Goal: Task Accomplishment & Management: Complete application form

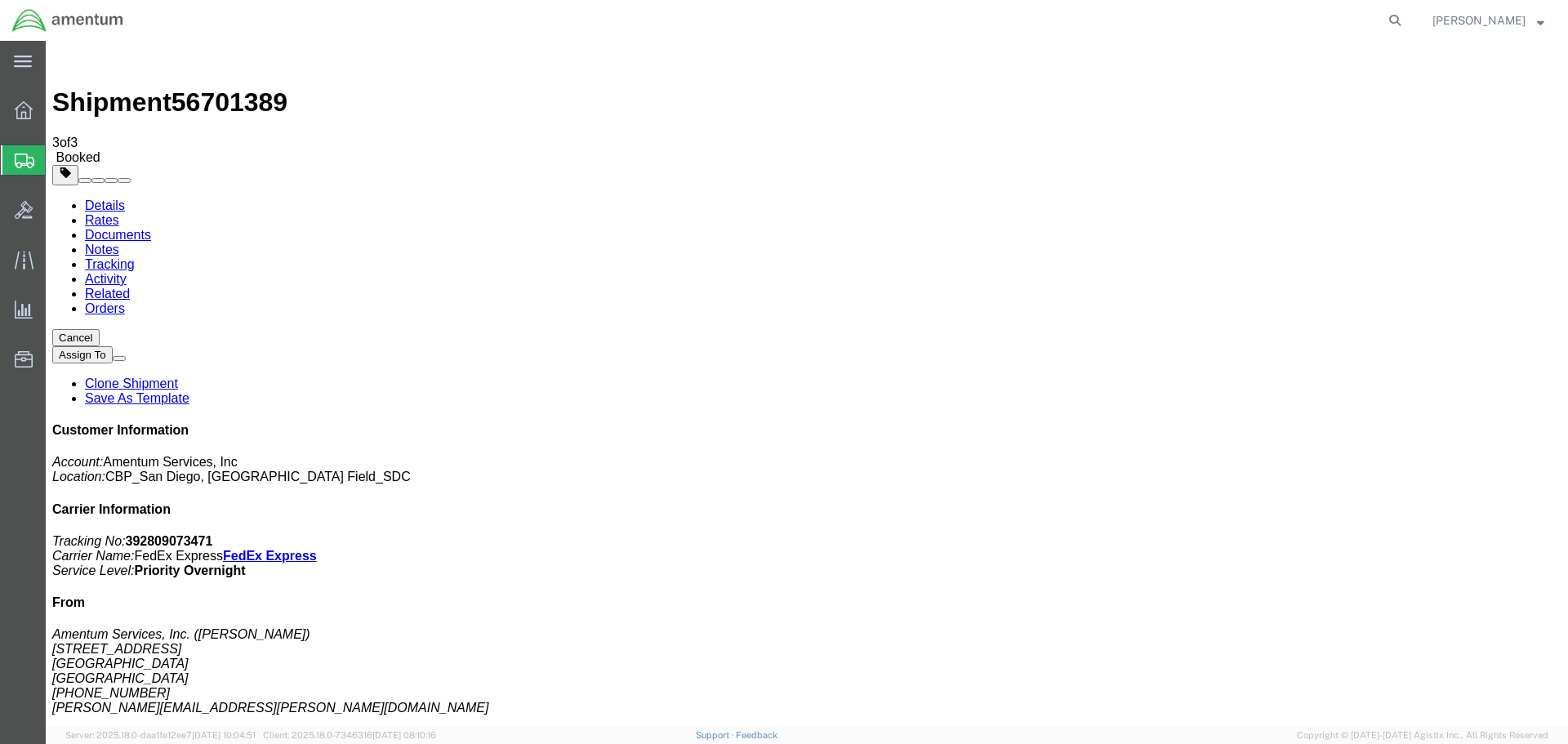
click at [0, 0] on span "Create Shipment" at bounding box center [0, 0] width 0 height 0
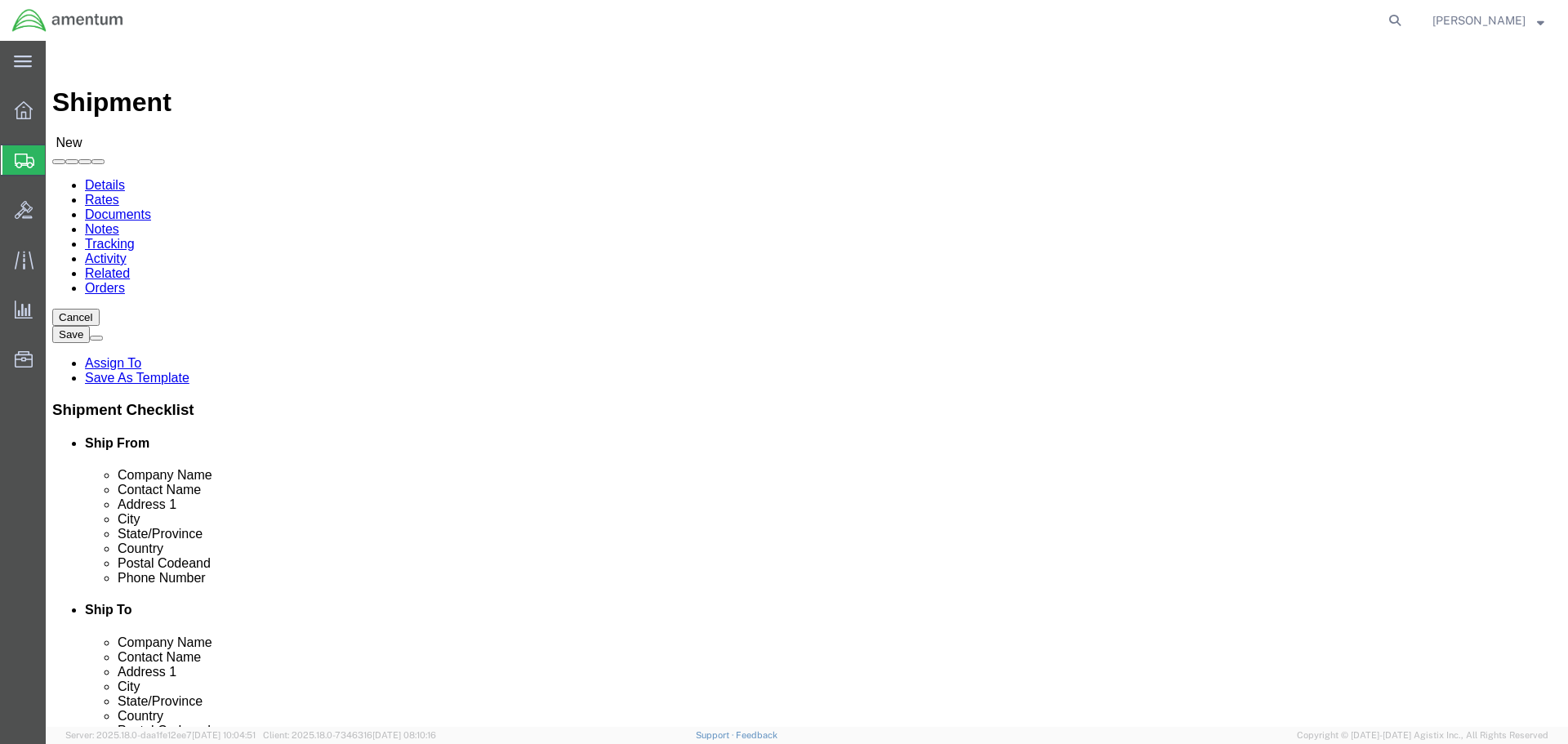
select select "MYPROFILE"
select select "CA"
type input "SAC"
select select "49943"
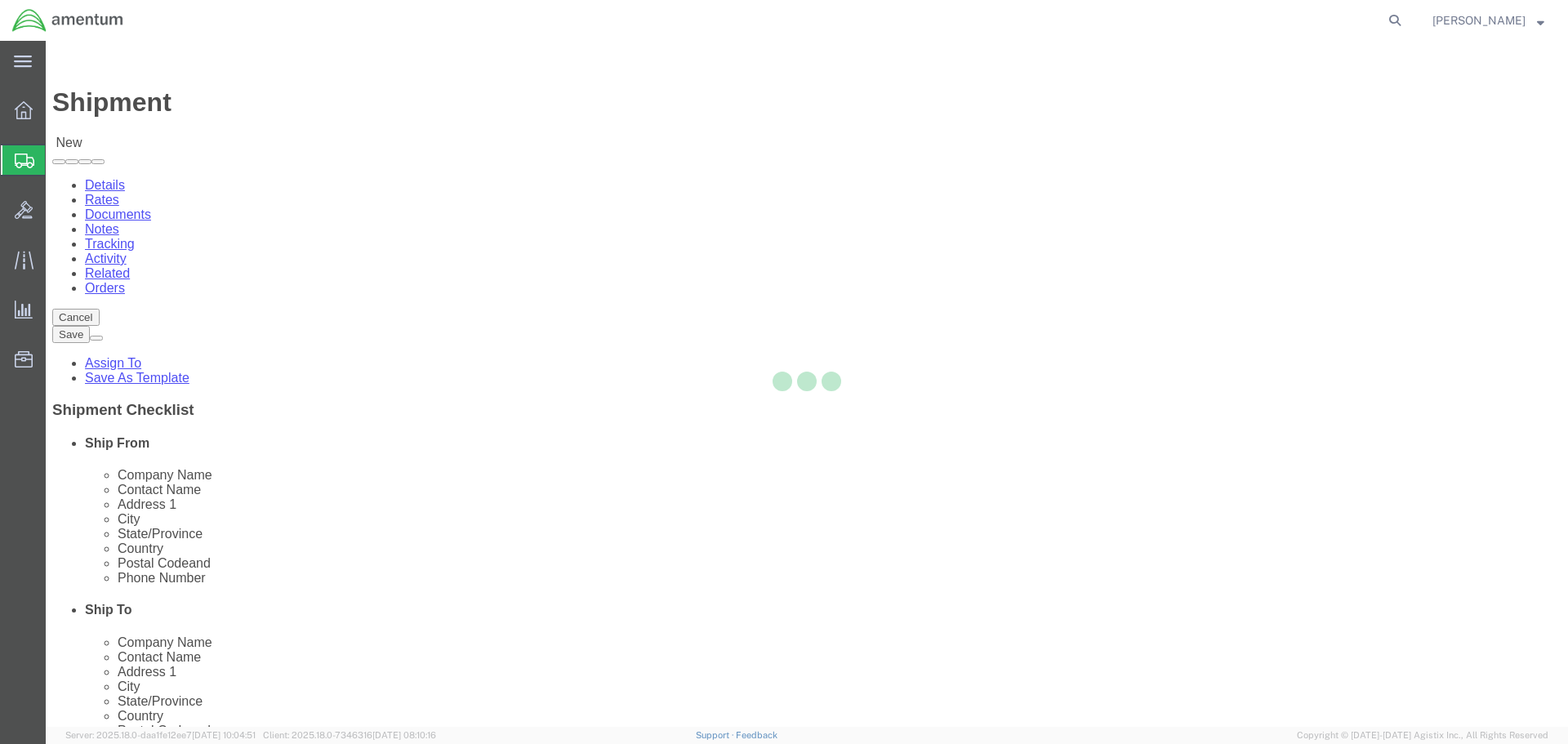
select select "CA"
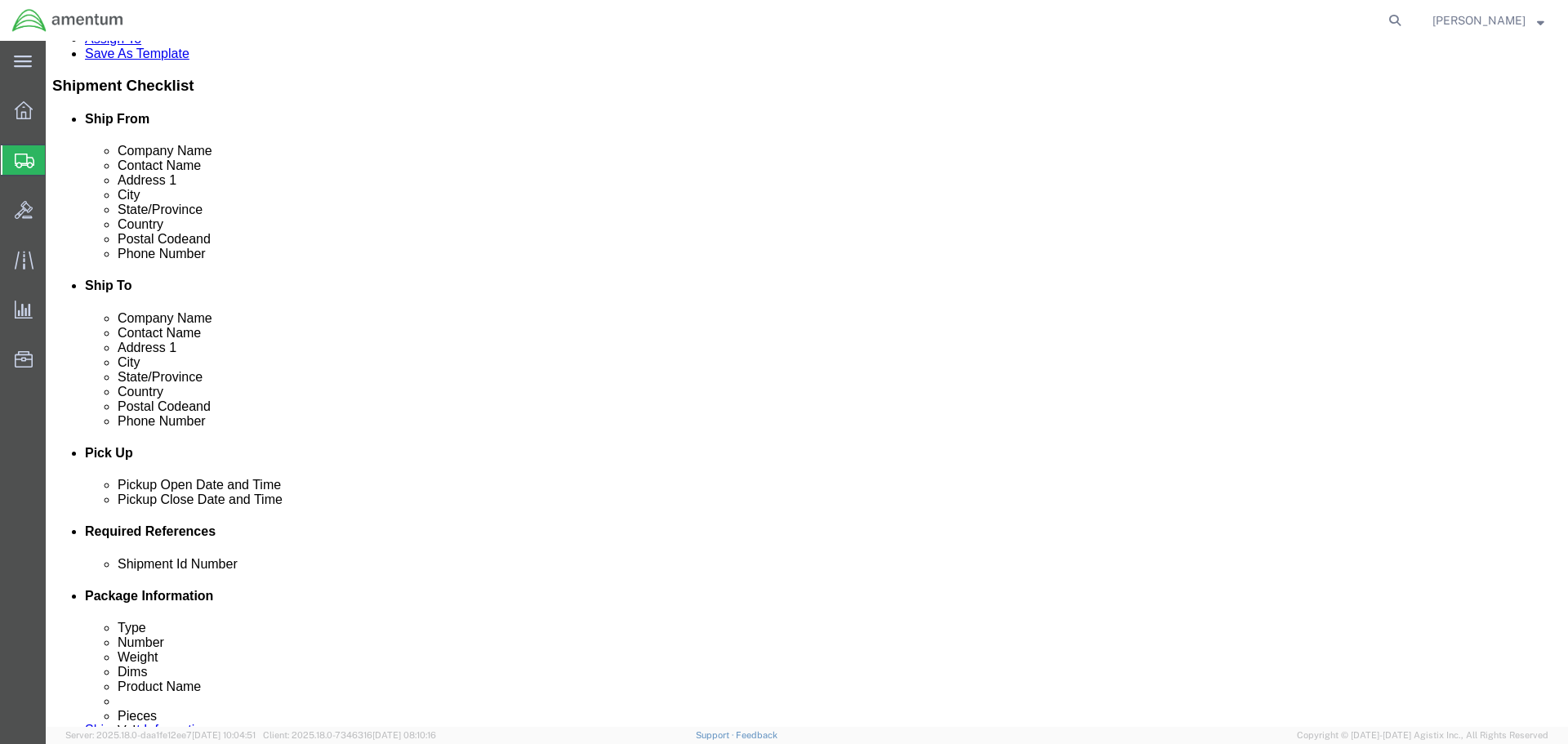
scroll to position [326, 0]
click div "[DATE] 11:00 AM"
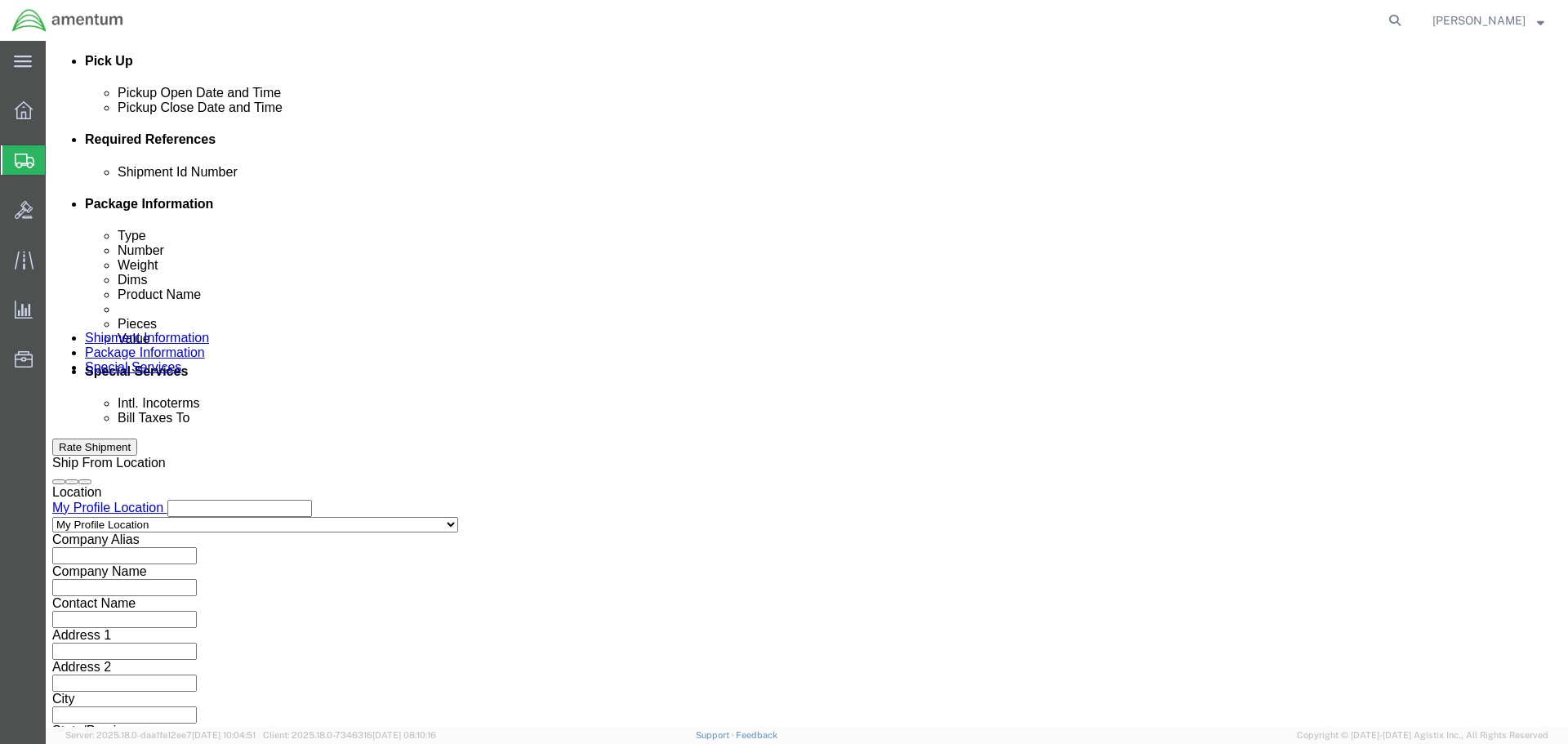
type input "12:00 PM"
click button "Apply"
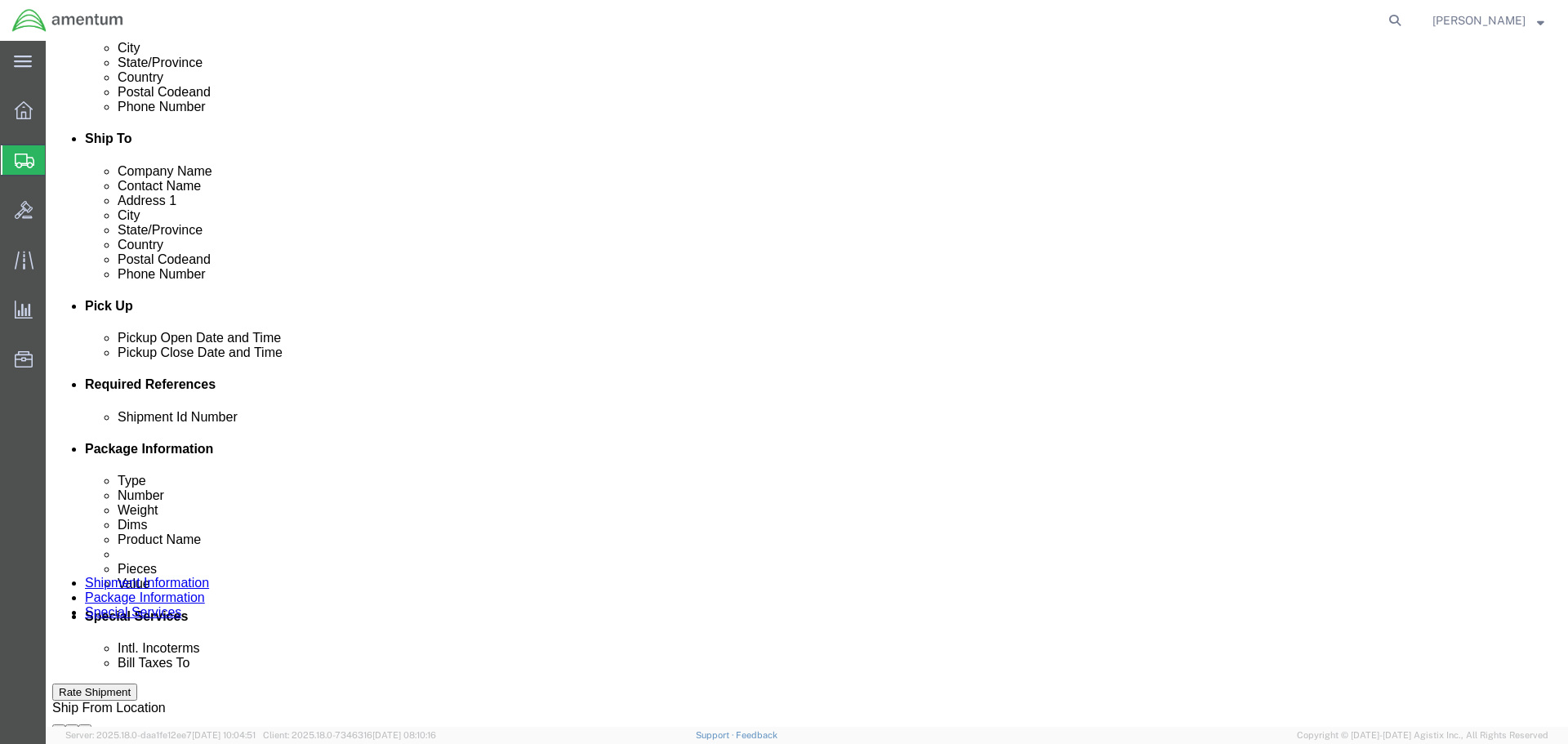
click div "[DATE] 1:00 PM"
type input "3:00 PM"
click button "Apply"
click button "Add reference"
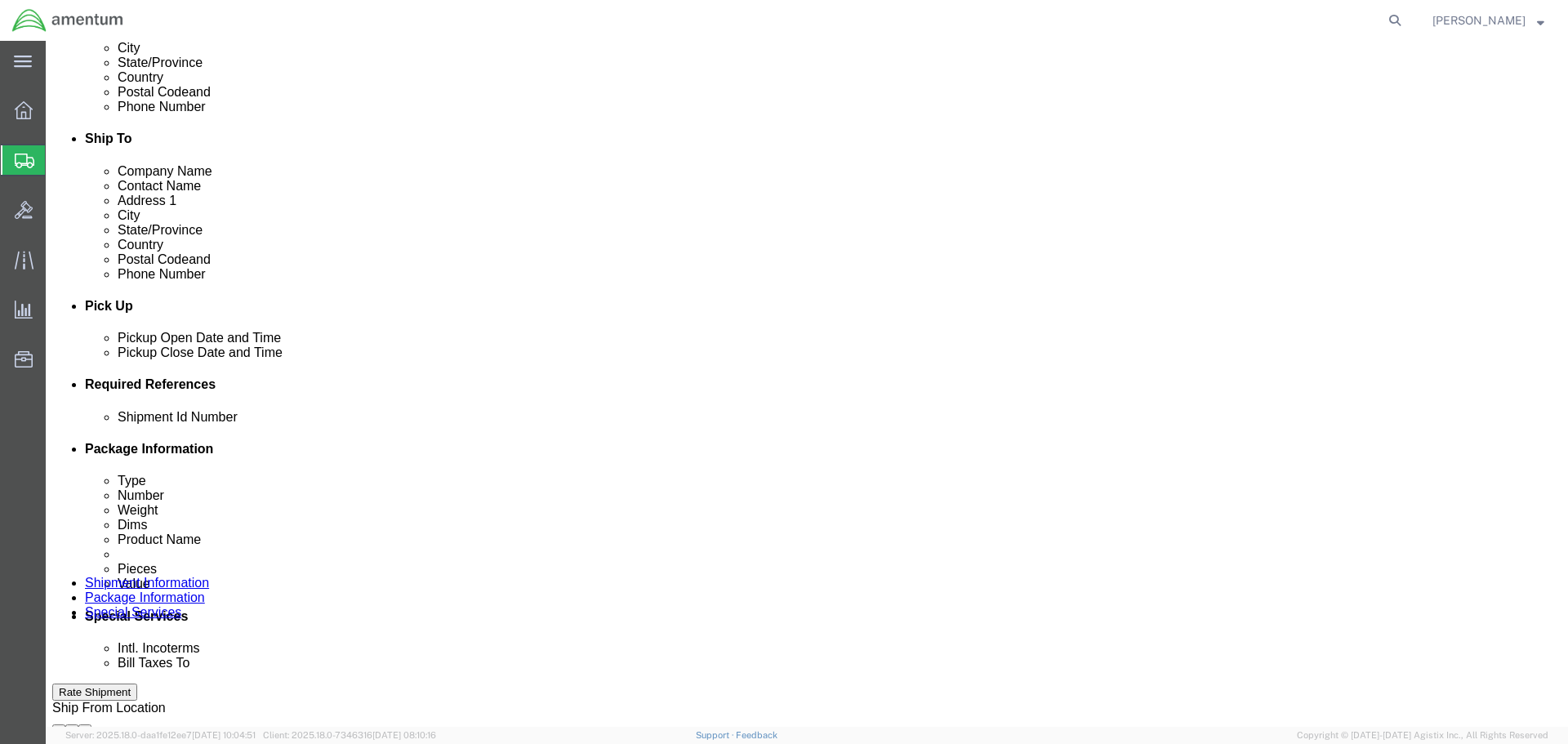
click button "Add reference"
click input "text"
click input "2025"
type input "20250903"
select select "PROJNUM"
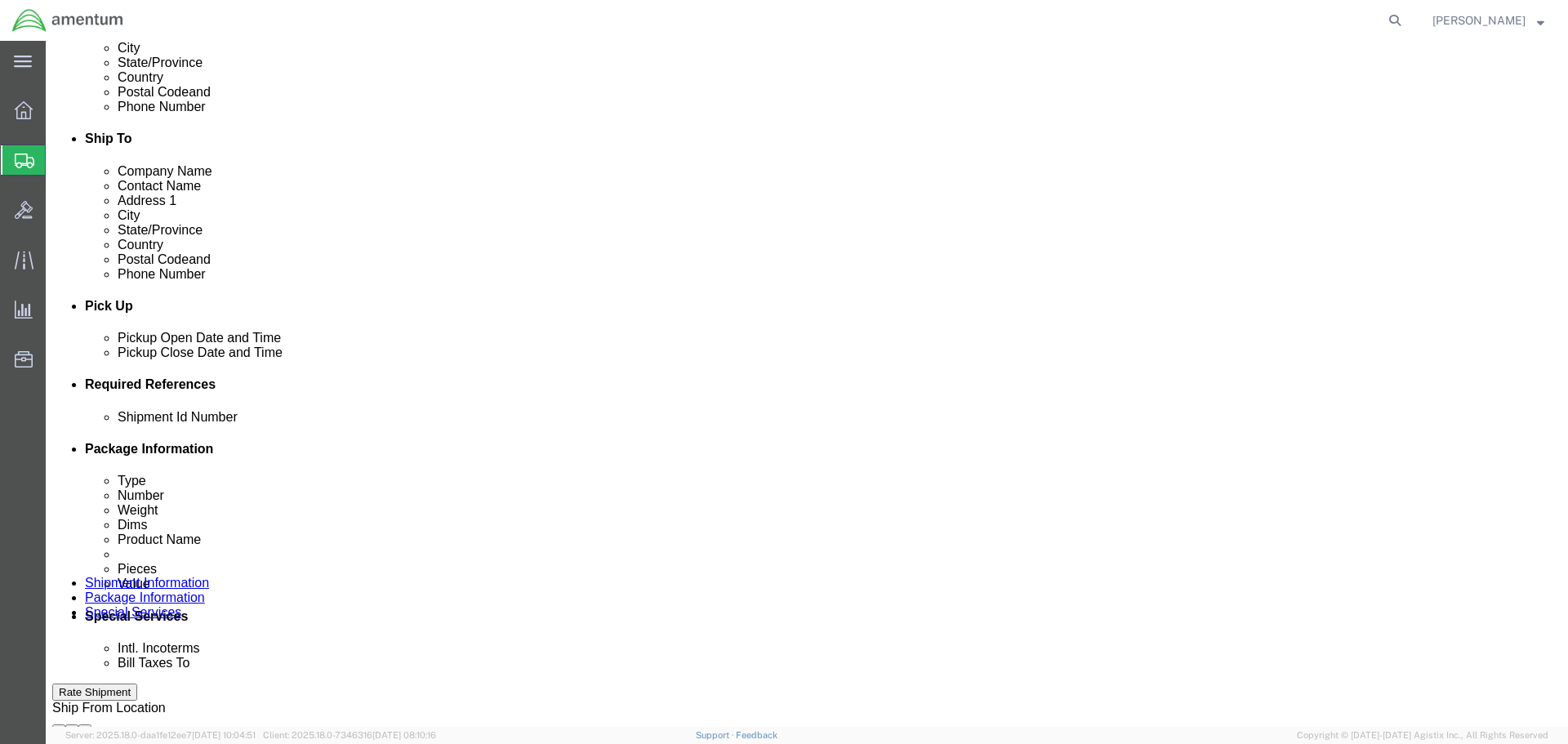
scroll to position [0, 19]
type input "6118.03.03.2219.000.SDC.0000"
select select "DEPT"
type input "CBP"
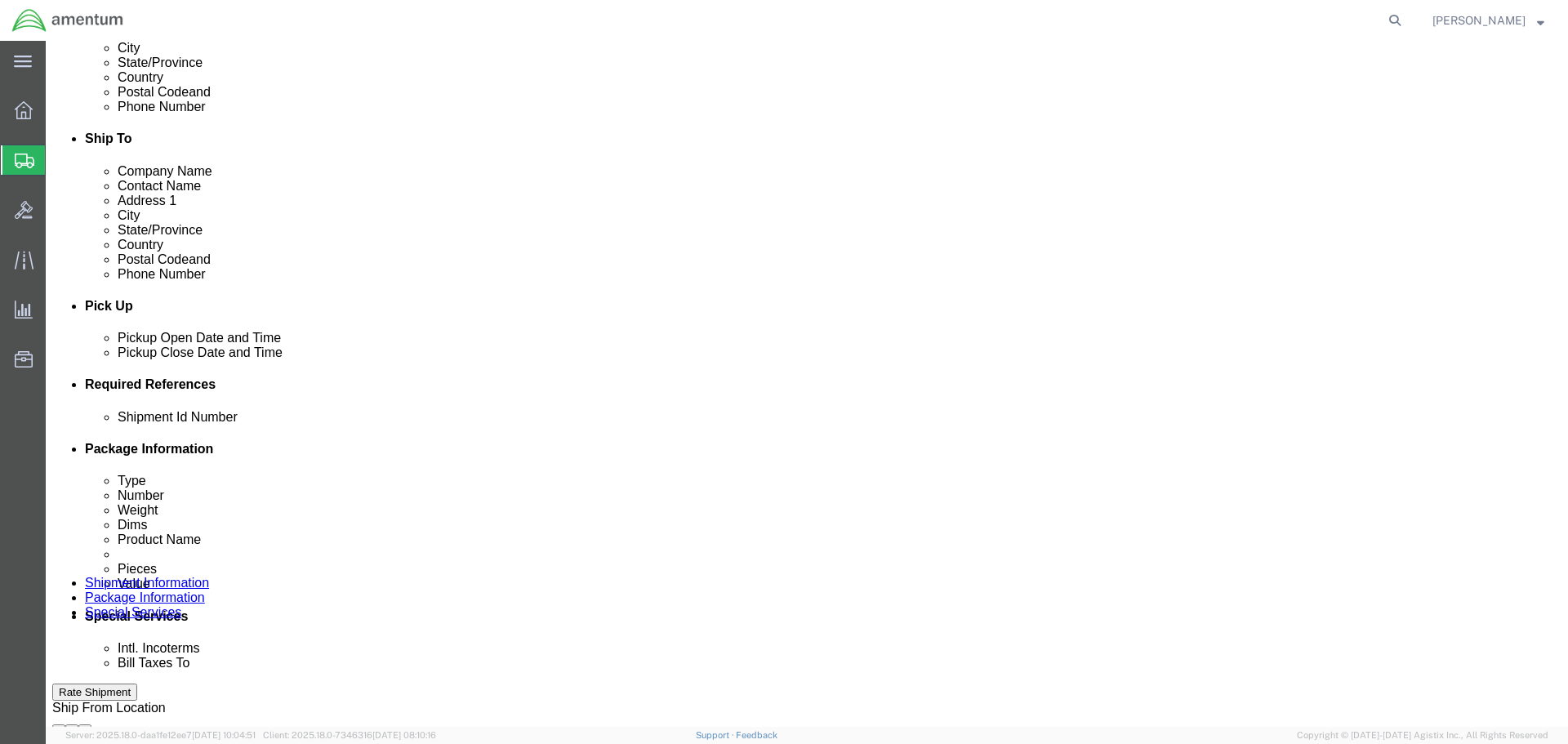
select select "CUSTREF"
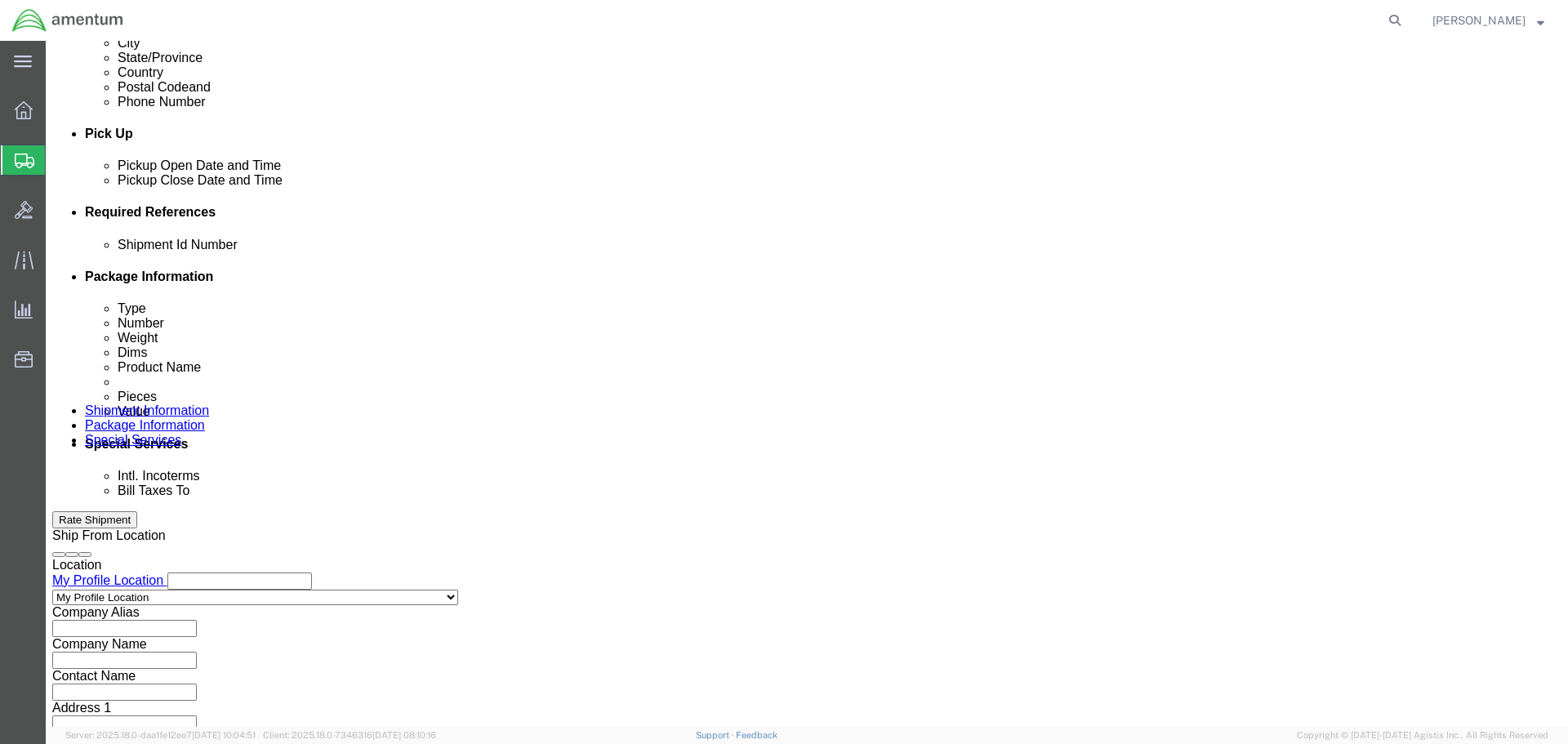
scroll to position [747, 0]
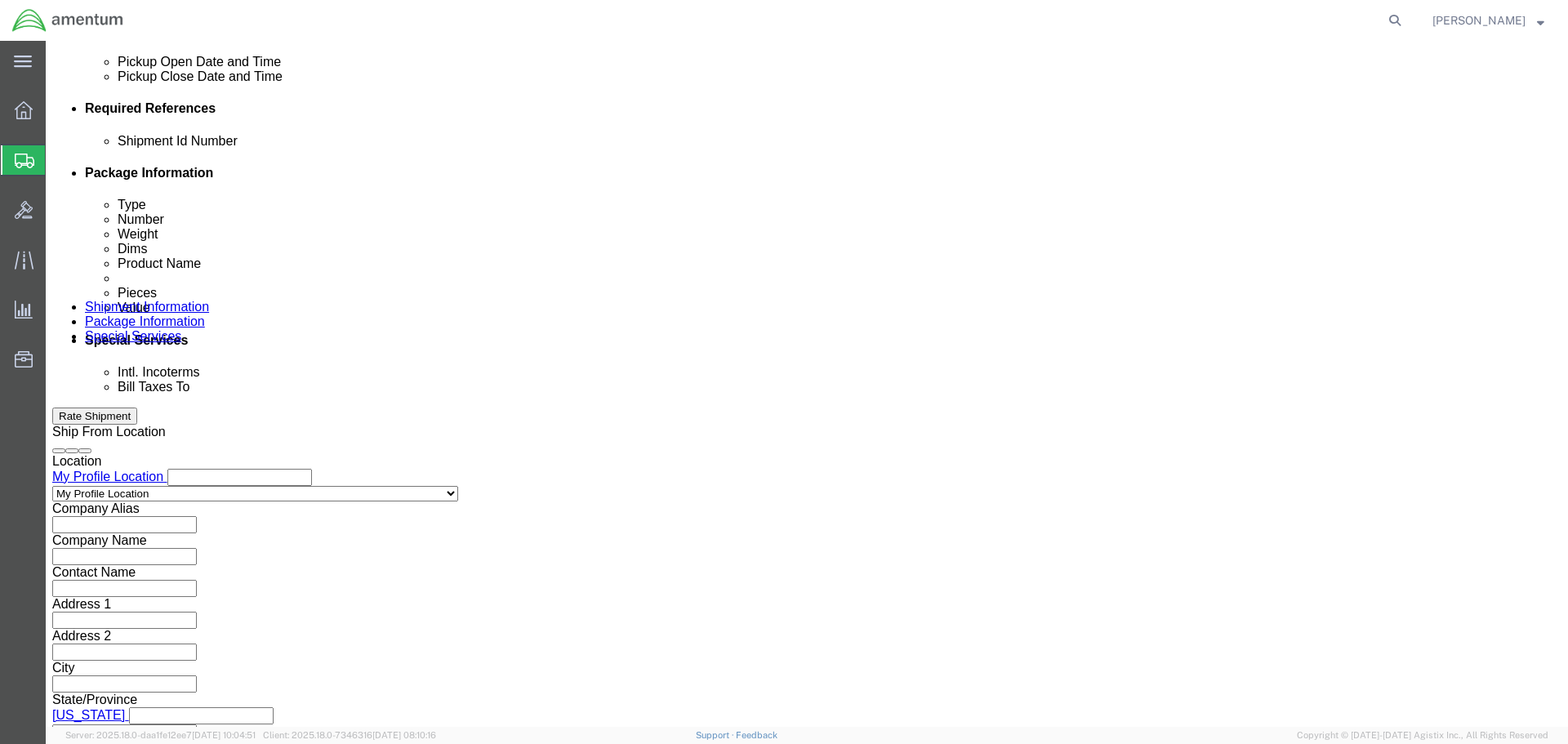
type input "TOOL LOAN"
click button "Continue"
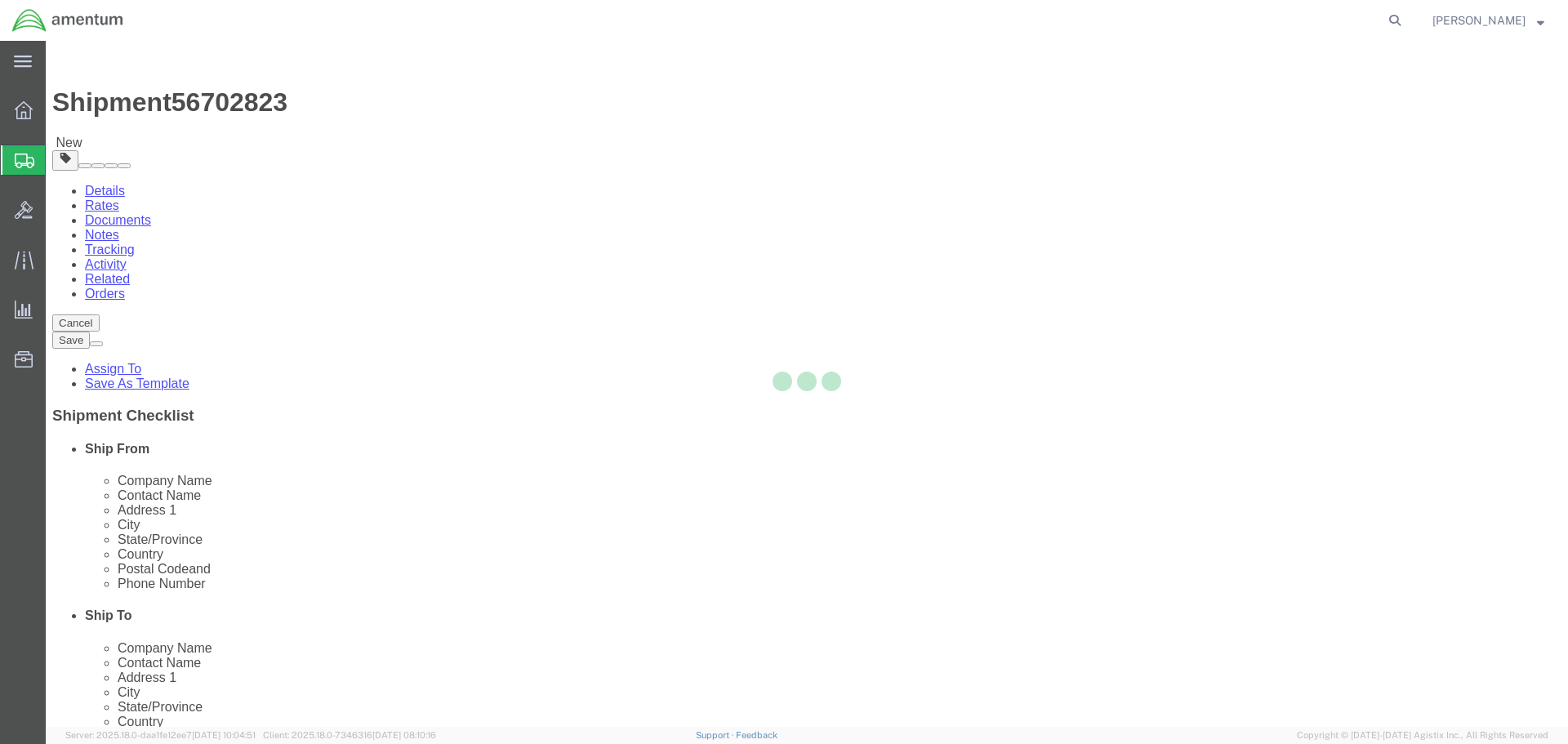
select select "CBOX"
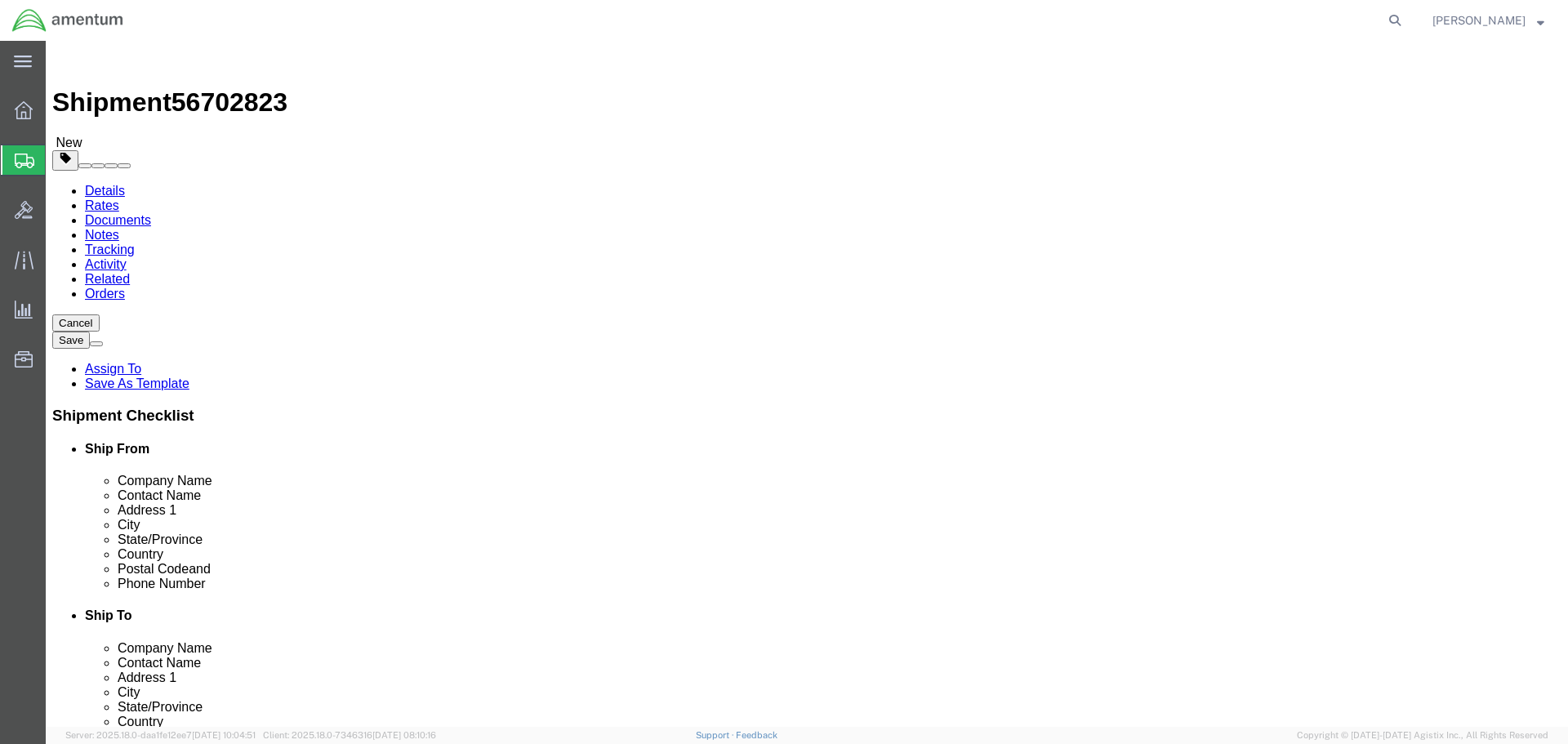
click input "text"
type input "12"
type input "10"
type input "8"
type input "2"
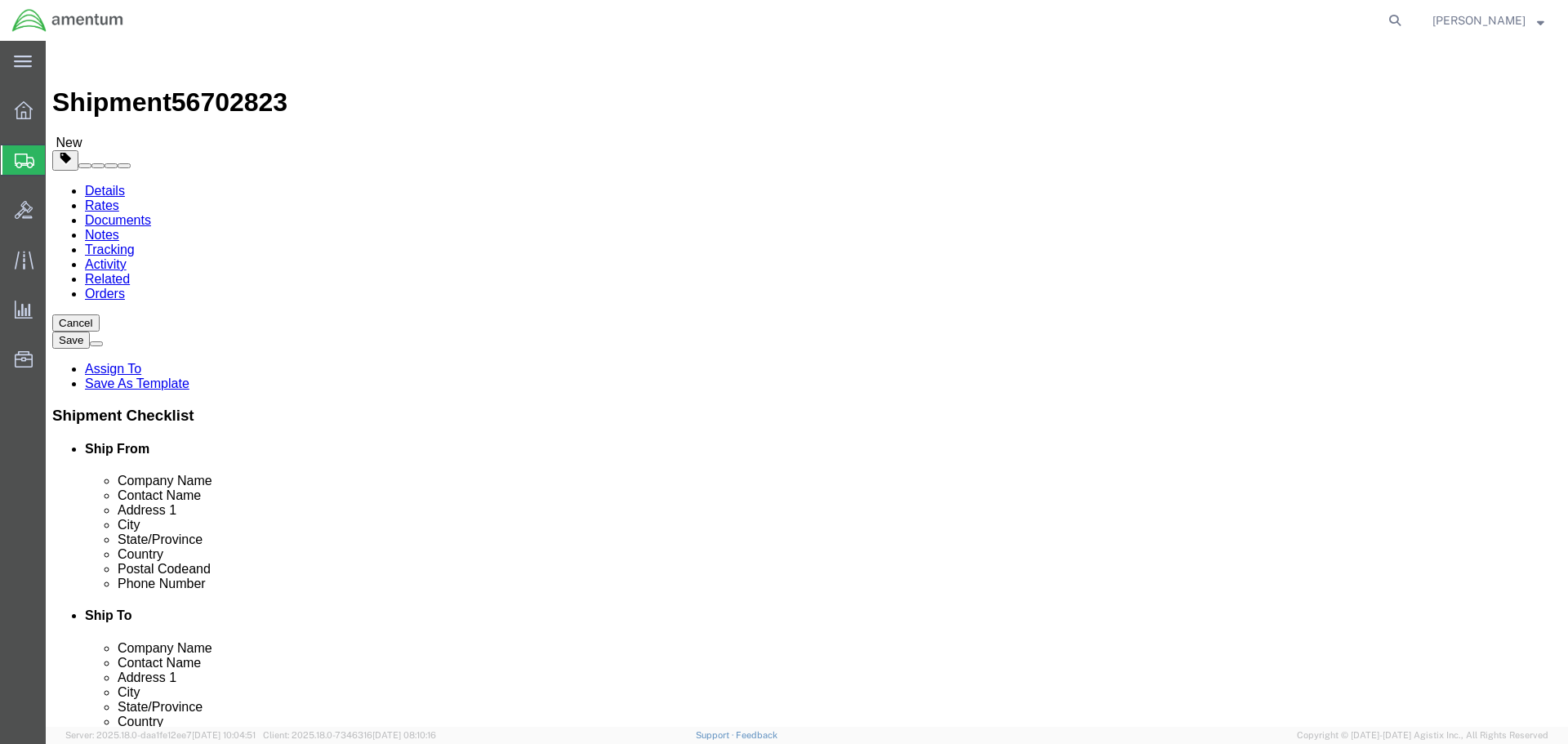
click link "Add Content"
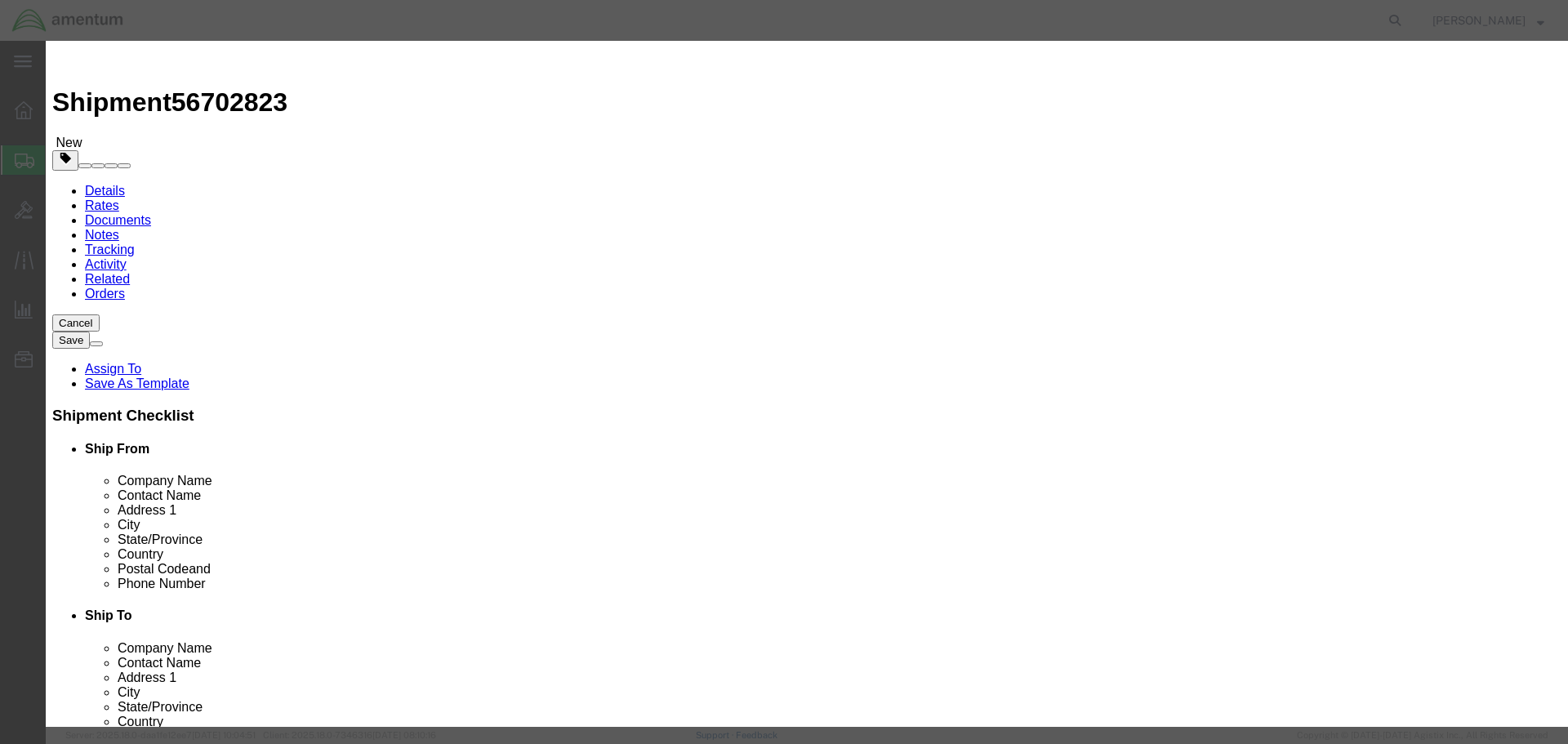
type input "SIGHT COMPASS"
type input "1"
type input "3"
type input "824"
select select "USD"
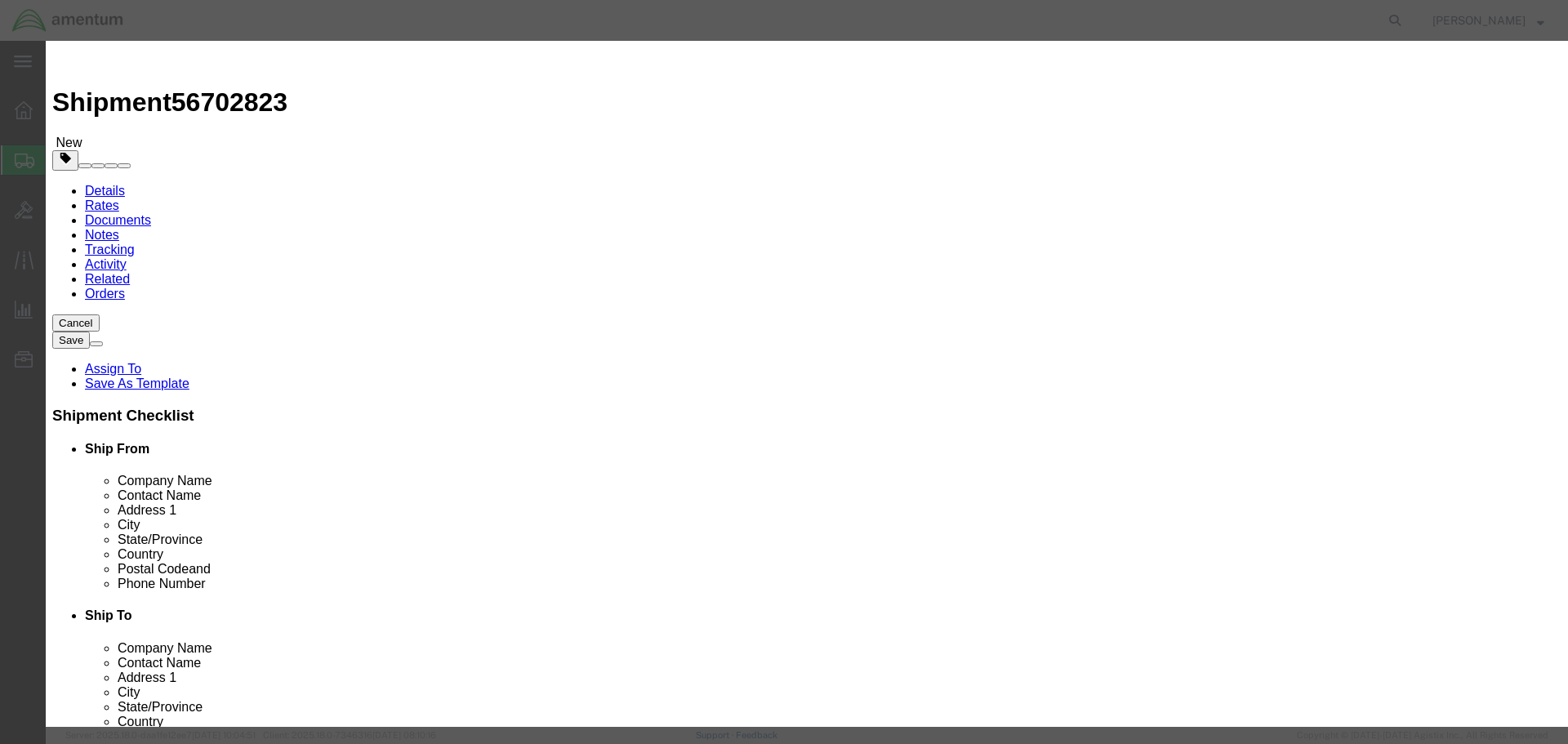
paste input "101-01200"
type input "101-01200"
type input "2274"
click button "Save & Close"
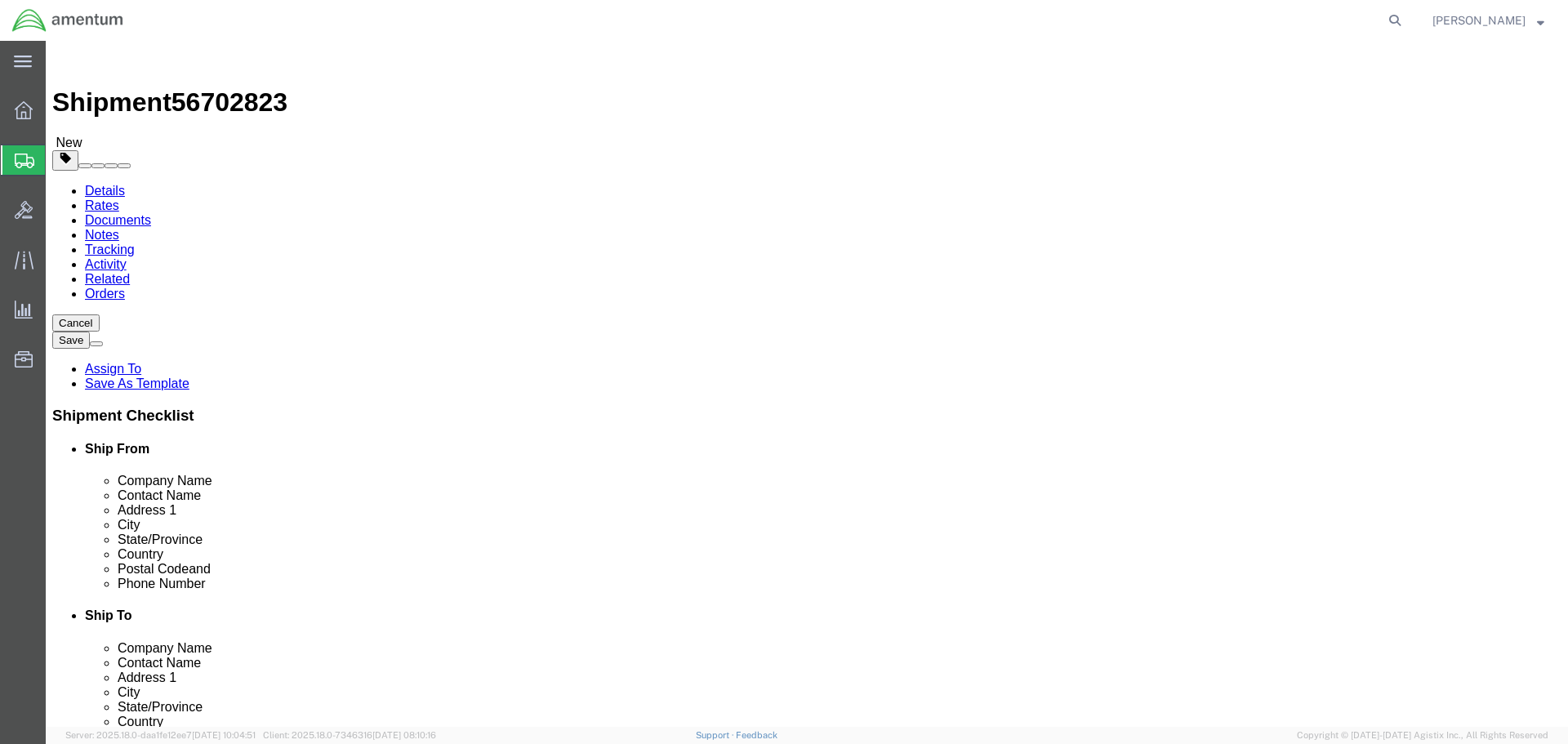
click button "Continue"
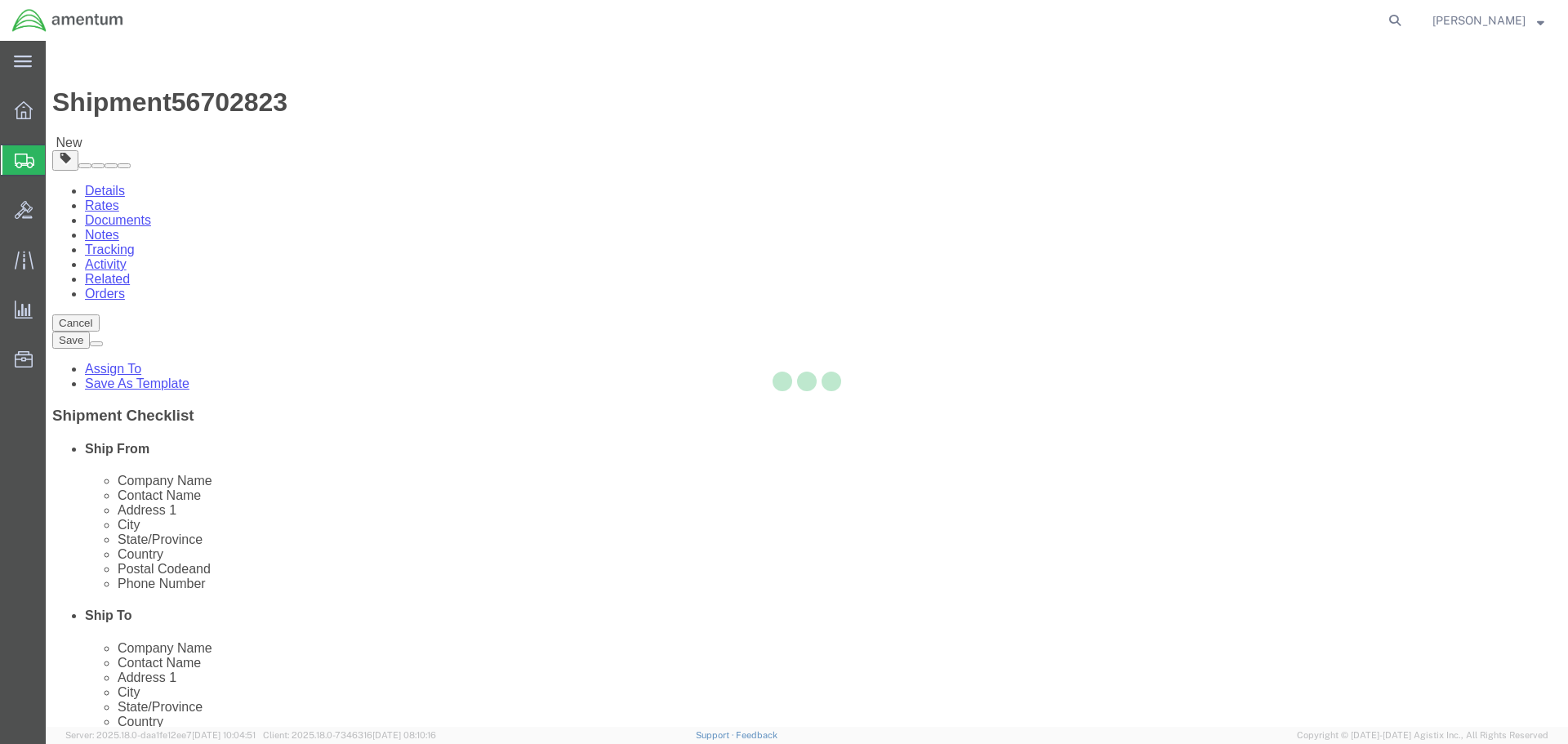
select select
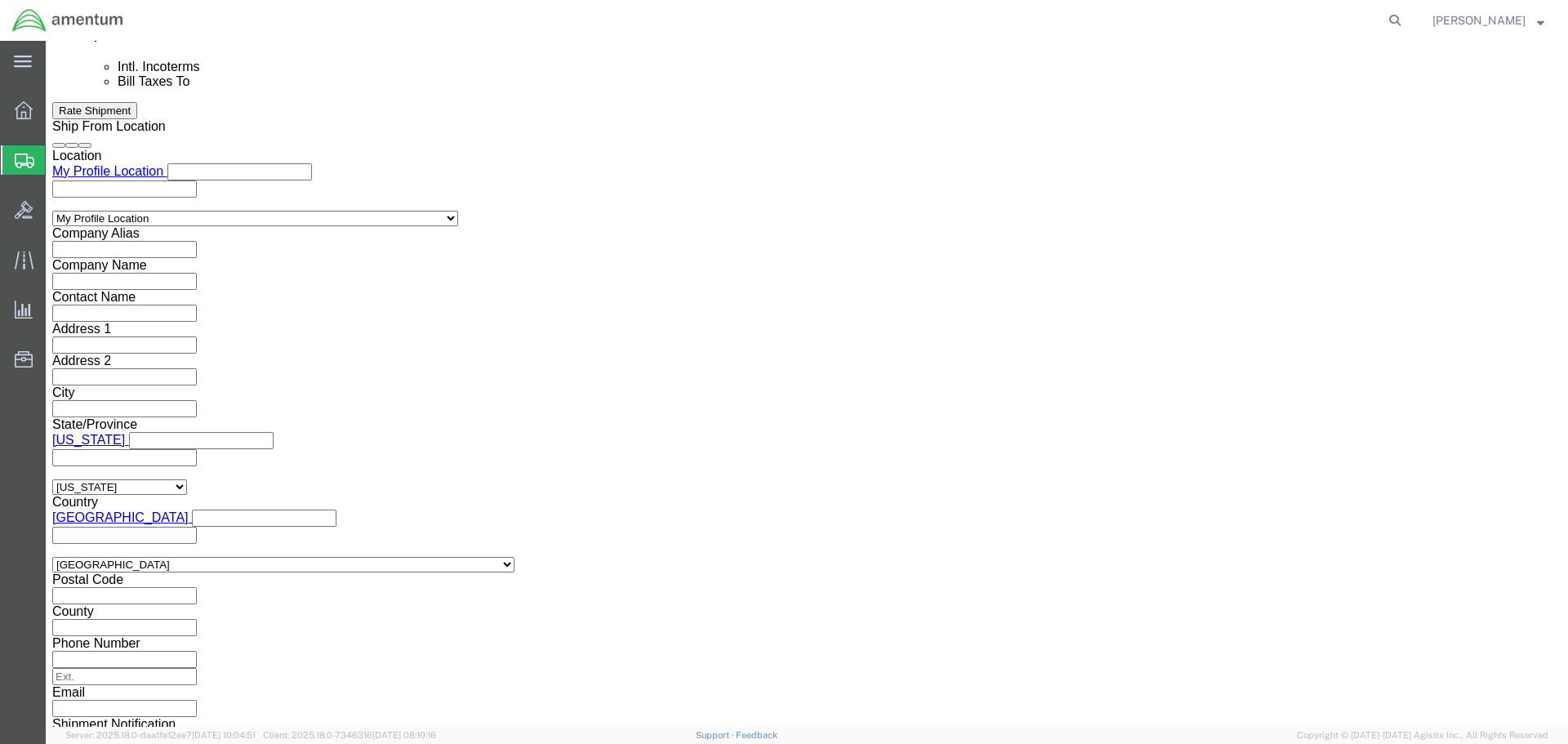
scroll to position [1063, 0]
click input "text"
type input "[PERSON_NAME][EMAIL_ADDRESS][PERSON_NAME][DOMAIN_NAME]"
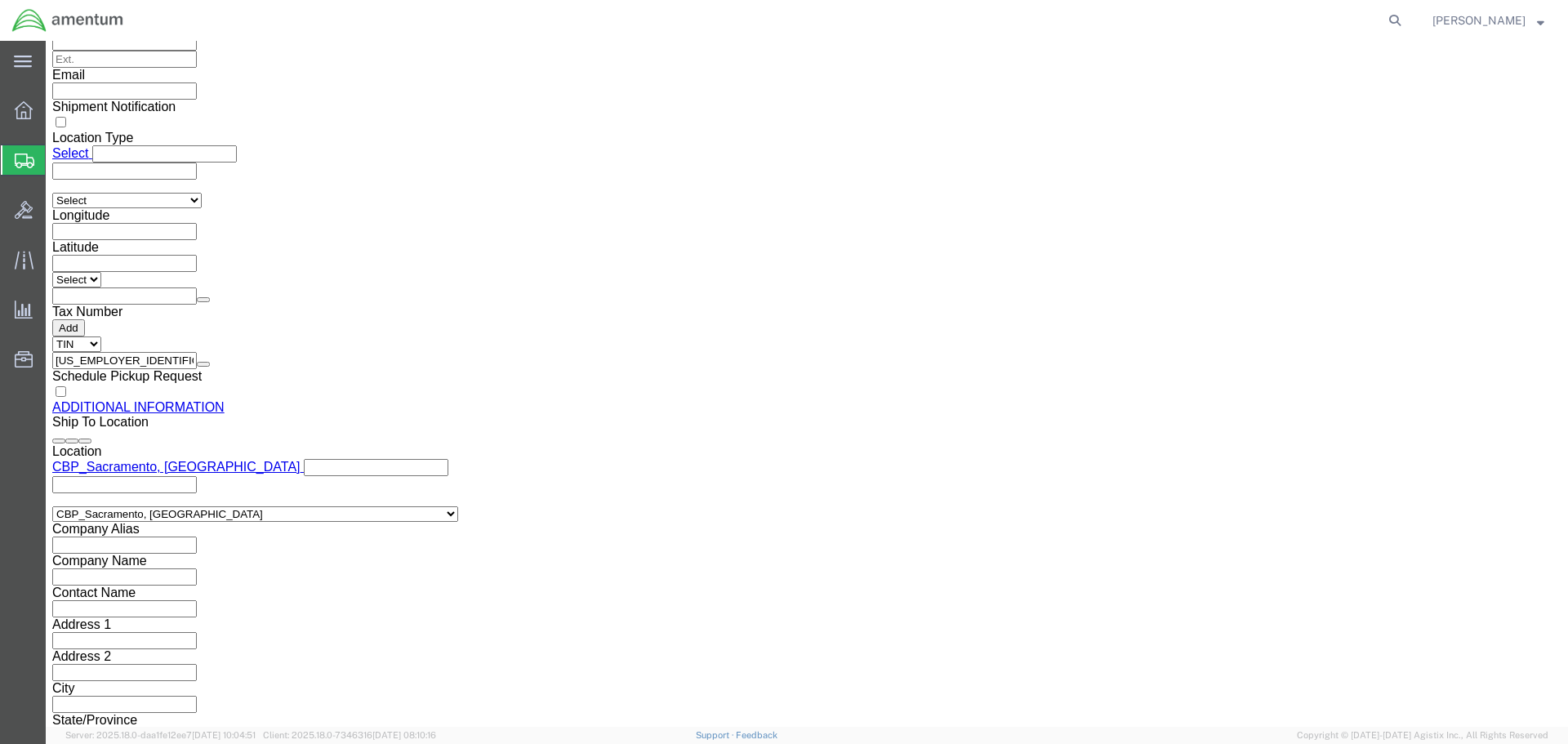
scroll to position [1715, 0]
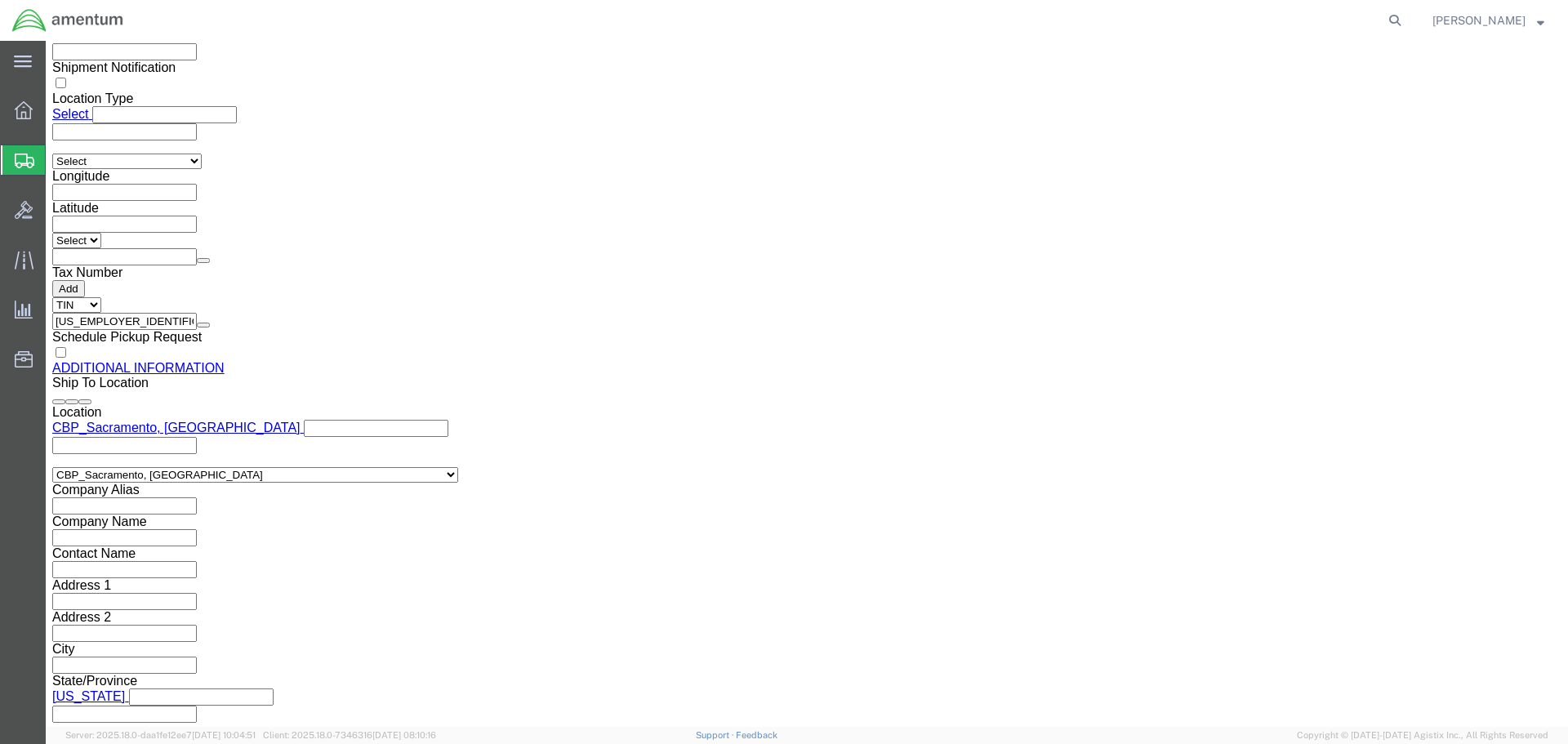
click button "Rate Shipment"
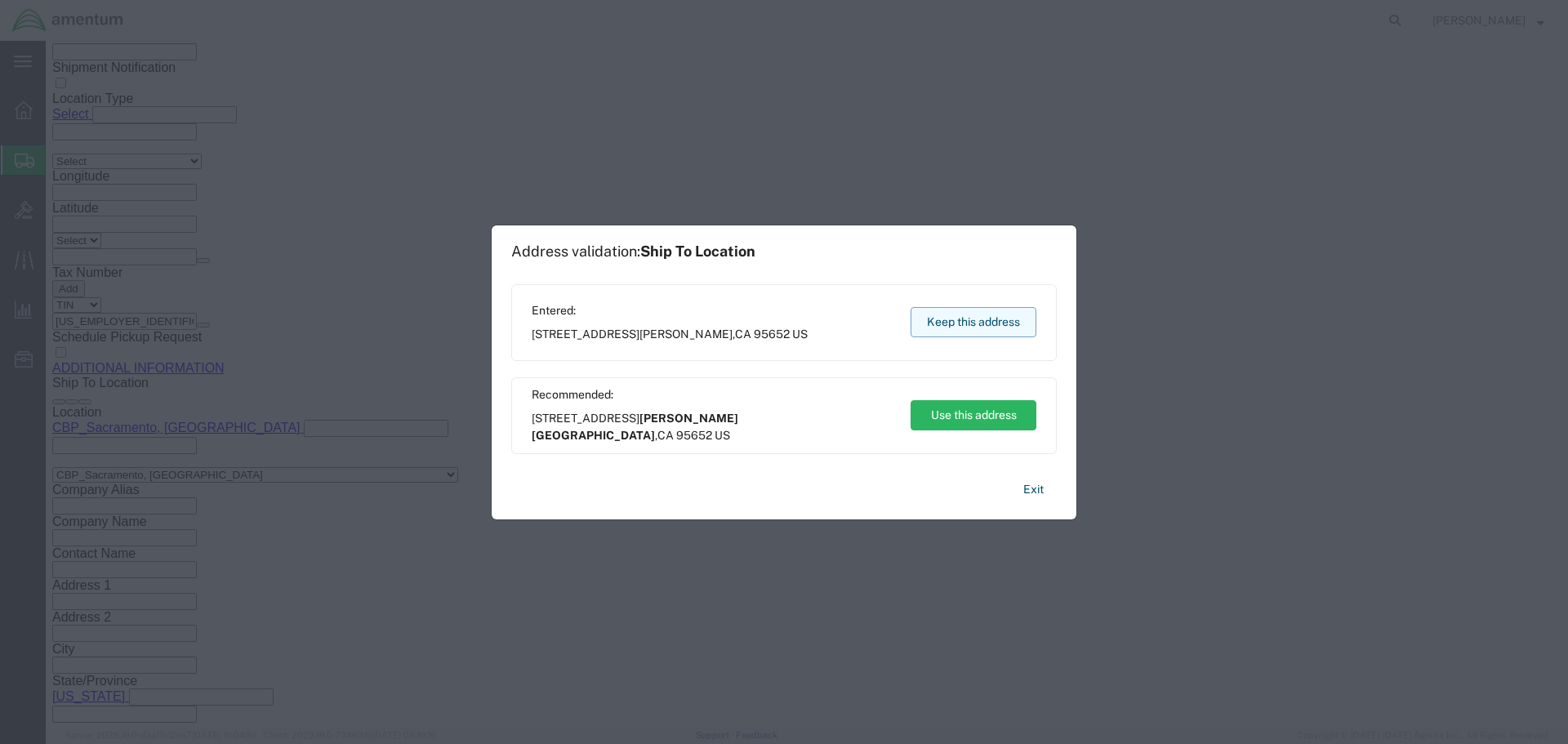
click at [965, 313] on button "Keep this address" at bounding box center [973, 322] width 126 height 30
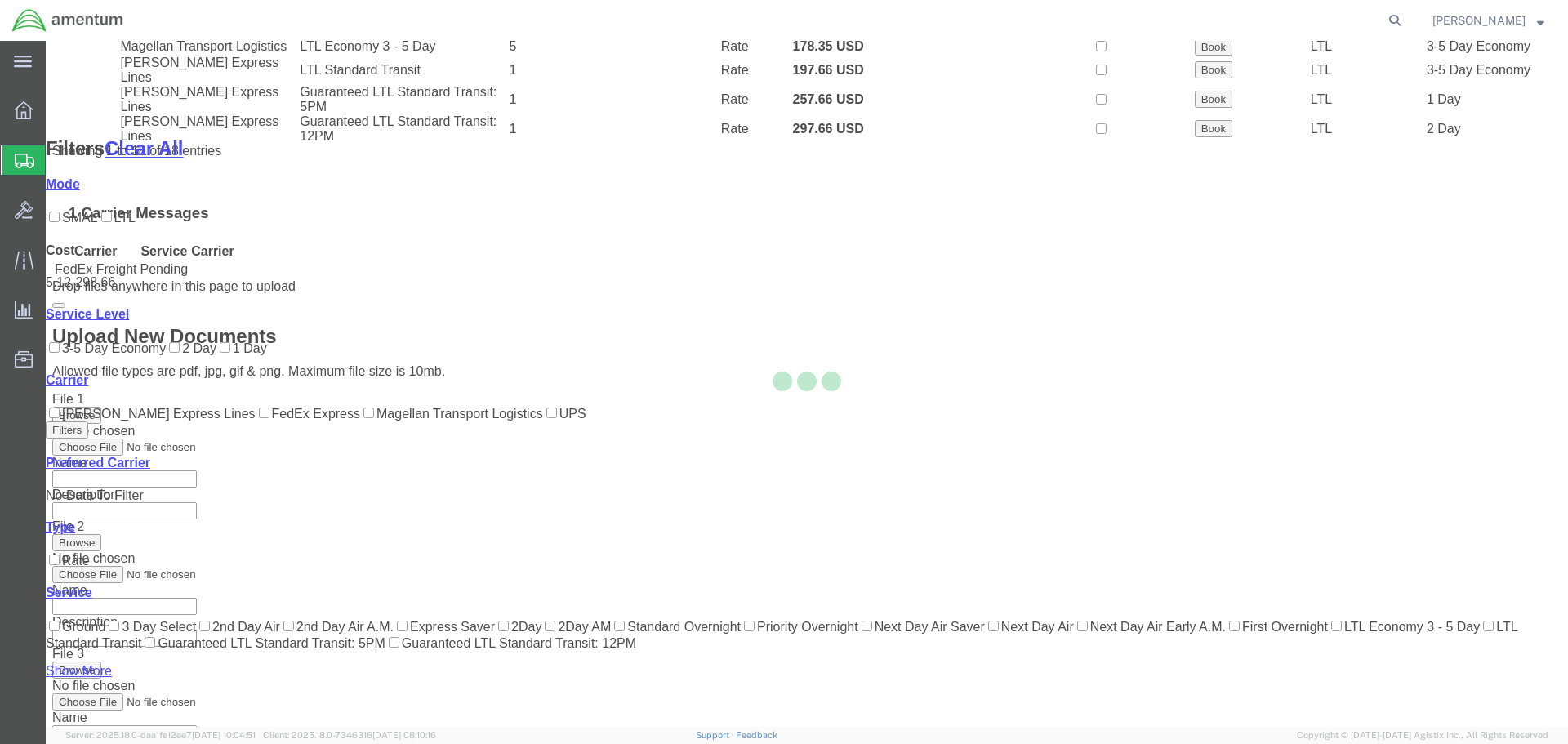
scroll to position [200, 0]
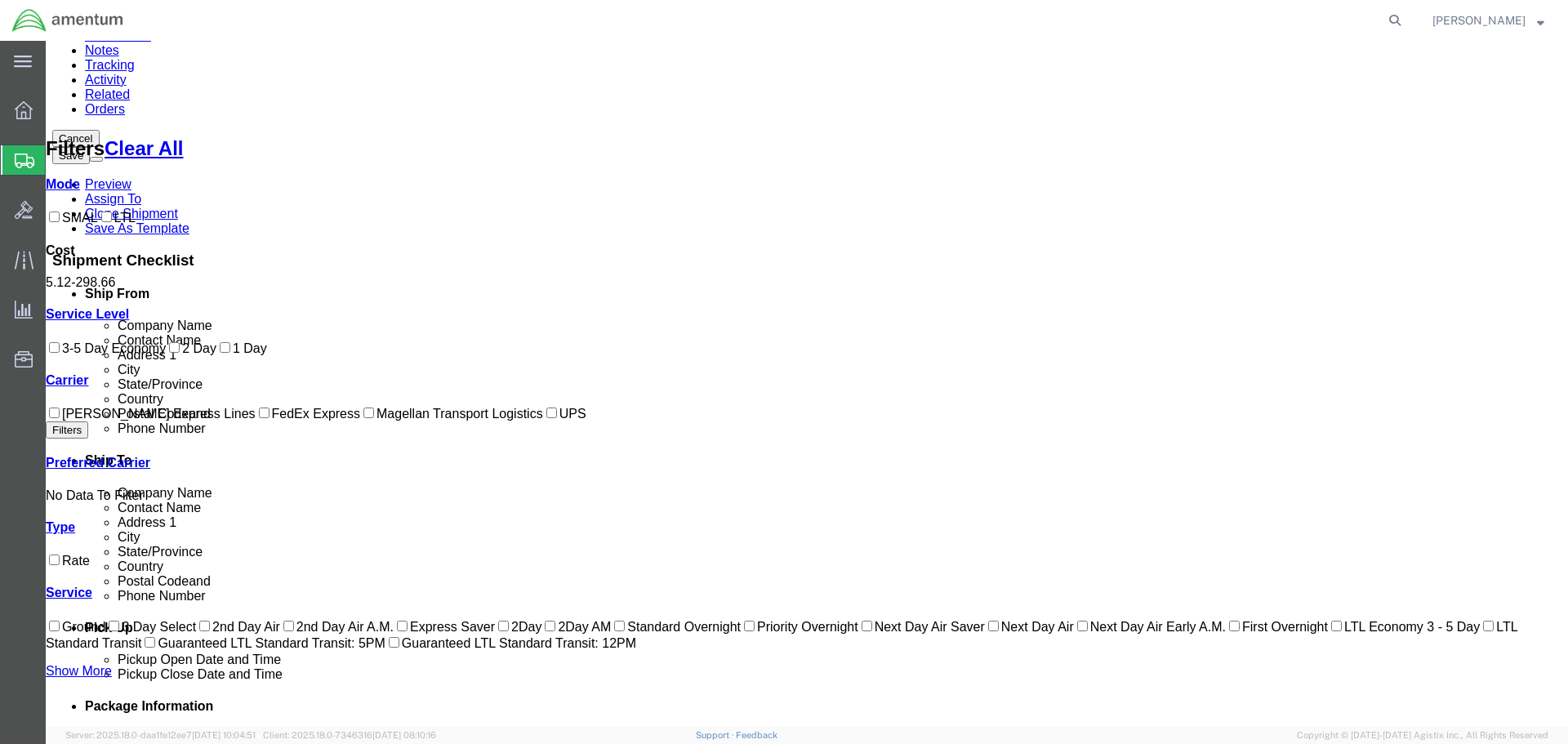
click at [256, 421] on label "FedEx Express" at bounding box center [308, 414] width 104 height 14
click at [259, 418] on input "FedEx Express" at bounding box center [264, 413] width 10 height 10
checkbox input "true"
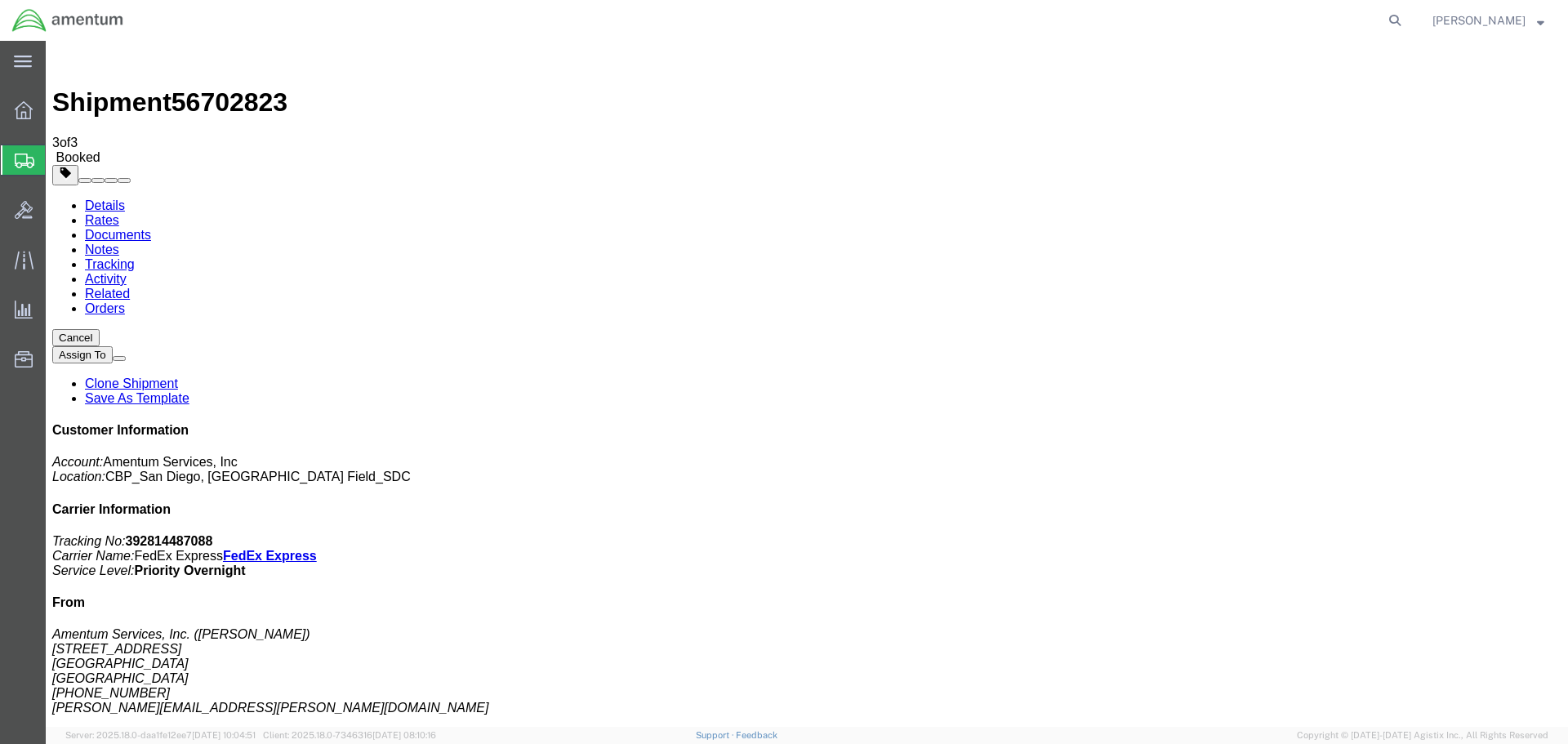
click at [109, 199] on link "Details" at bounding box center [105, 206] width 40 height 14
